Goal: Transaction & Acquisition: Purchase product/service

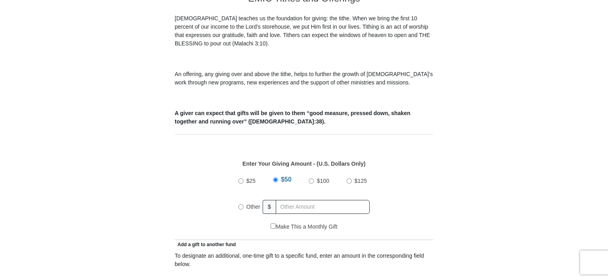
scroll to position [318, 0]
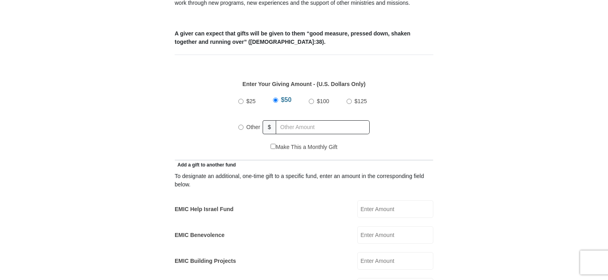
click at [242, 124] on input "Other" at bounding box center [240, 126] width 5 height 5
radio input "true"
click at [288, 120] on input "text" at bounding box center [323, 127] width 91 height 14
type input "500"
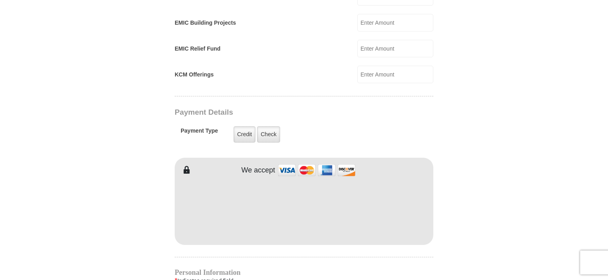
scroll to position [557, 0]
click at [243, 125] on label "Credit" at bounding box center [244, 133] width 22 height 16
click at [0, 0] on input "Credit" at bounding box center [0, 0] width 0 height 0
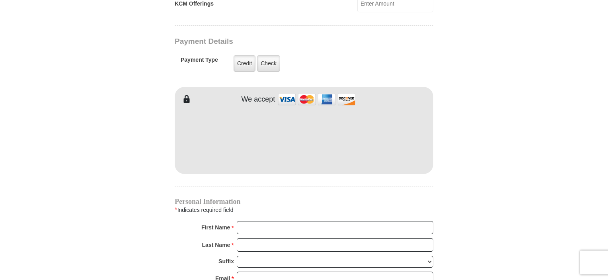
scroll to position [636, 0]
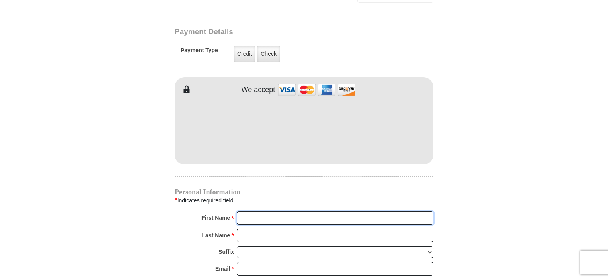
click at [279, 211] on input "First Name *" at bounding box center [335, 218] width 196 height 14
type input "Samuel"
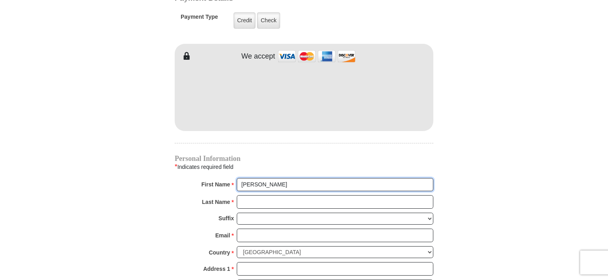
scroll to position [676, 0]
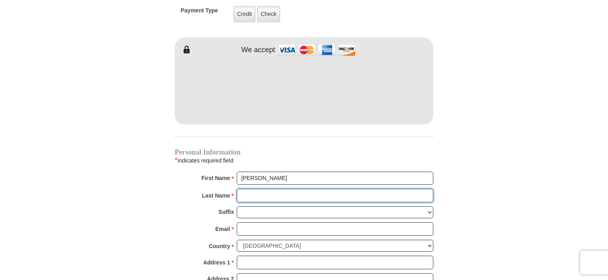
click at [260, 188] on input "Last Name *" at bounding box center [335, 195] width 196 height 14
type input "Selvaraj"
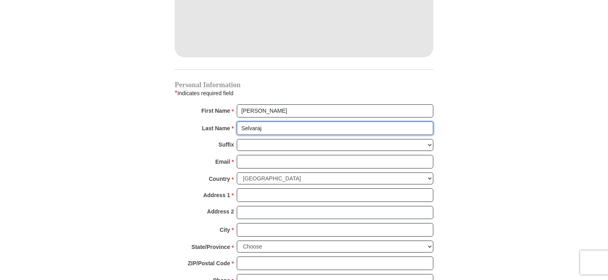
scroll to position [756, 0]
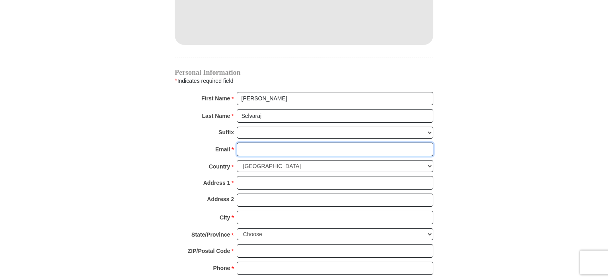
click at [256, 142] on input "Email *" at bounding box center [335, 149] width 196 height 14
type input "samuel.selraj@gmail.com"
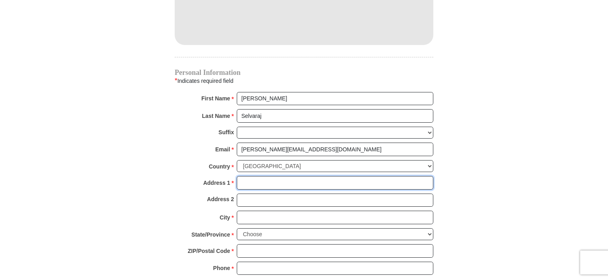
click at [256, 176] on input "Address 1 *" at bounding box center [335, 183] width 196 height 14
type input "11698 Brompton Dr"
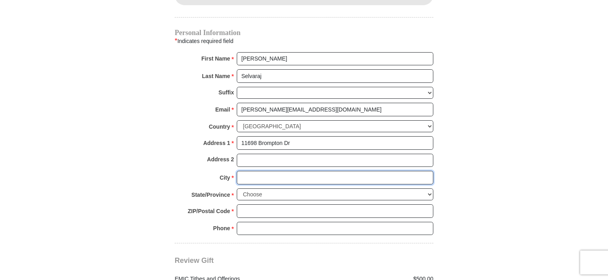
click at [253, 171] on input "City *" at bounding box center [335, 178] width 196 height 14
type input "Frisco"
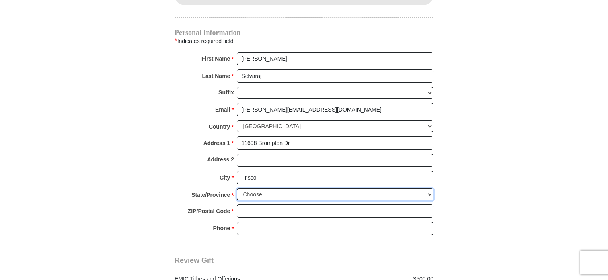
click at [270, 188] on select "Choose Alabama Alaska American Samoa Arizona Arkansas Armed Forces Americas Arm…" at bounding box center [335, 194] width 196 height 12
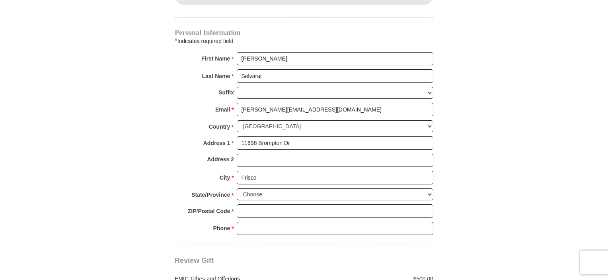
drag, startPoint x: 433, startPoint y: 34, endPoint x: 429, endPoint y: 122, distance: 87.9
click at [429, 122] on div "Personal Information * Indicates required field First Name * Samuel Please ente…" at bounding box center [304, 135] width 258 height 213
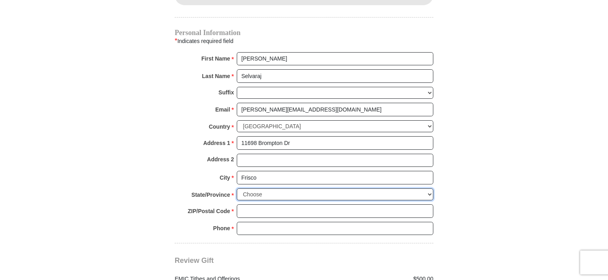
click at [426, 188] on select "Choose Alabama Alaska American Samoa Arizona Arkansas Armed Forces Americas Arm…" at bounding box center [335, 194] width 196 height 12
select select "TX"
click at [237, 188] on select "Choose Alabama Alaska American Samoa Arizona Arkansas Armed Forces Americas Arm…" at bounding box center [335, 194] width 196 height 12
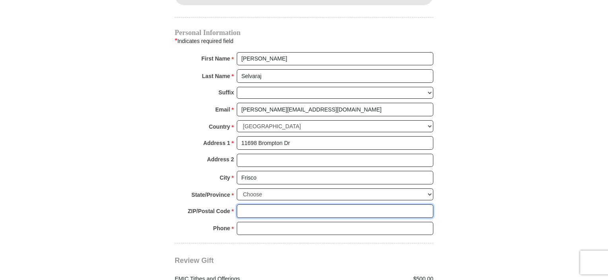
click at [275, 204] on input "ZIP/Postal Code *" at bounding box center [335, 211] width 196 height 14
type input "75035"
click at [277, 222] on input "Phone * *" at bounding box center [335, 229] width 196 height 14
type input "(425) 500-6972"
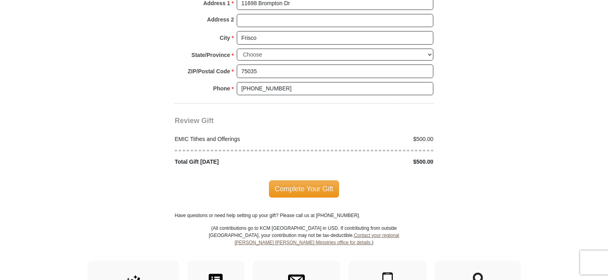
scroll to position [954, 0]
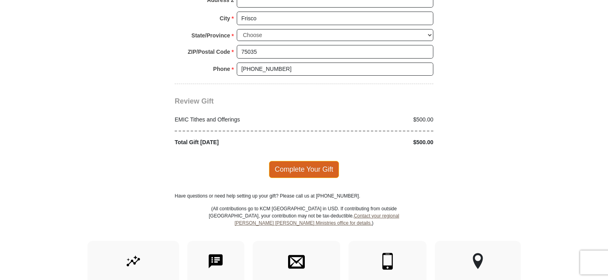
click at [309, 161] on span "Complete Your Gift" at bounding box center [304, 169] width 70 height 17
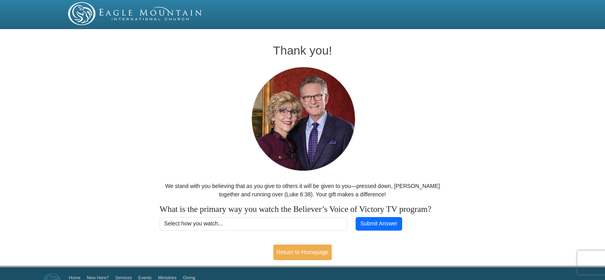
scroll to position [25, 0]
